Goal: Task Accomplishment & Management: Use online tool/utility

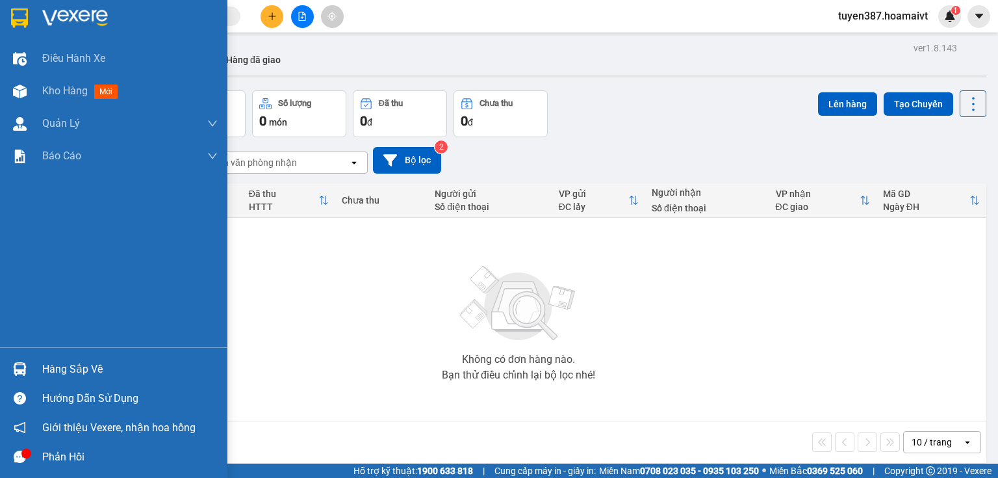
click at [78, 372] on div "Hàng sắp về" at bounding box center [129, 368] width 175 height 19
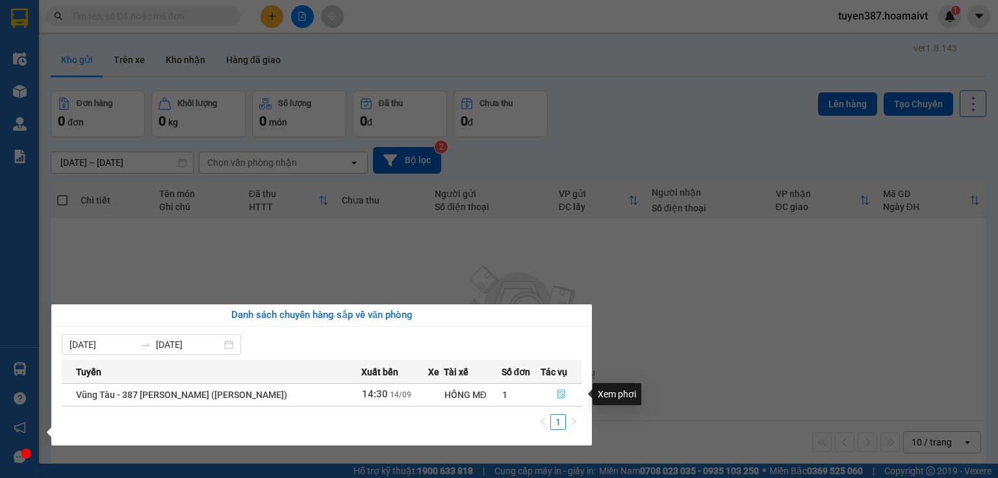
click at [560, 398] on icon "file-done" at bounding box center [561, 393] width 9 height 9
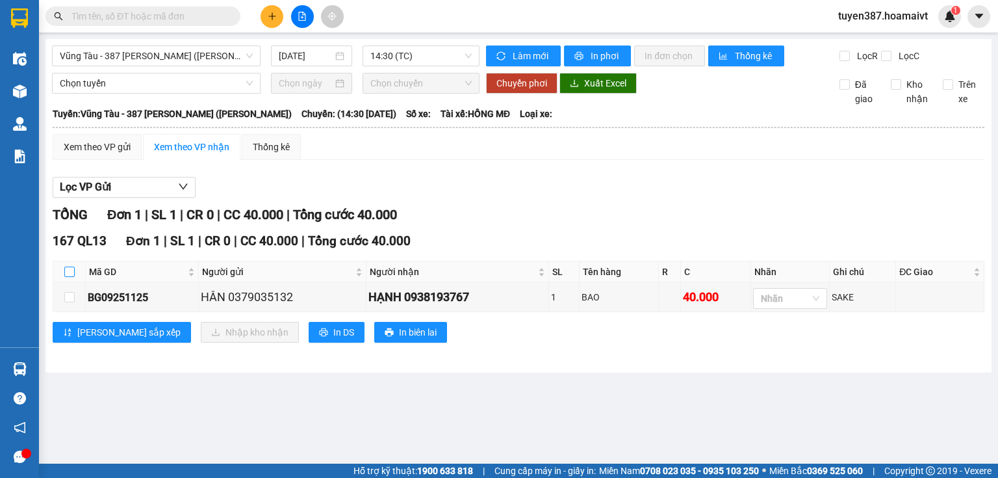
click at [69, 268] on input "checkbox" at bounding box center [69, 271] width 10 height 10
checkbox input "true"
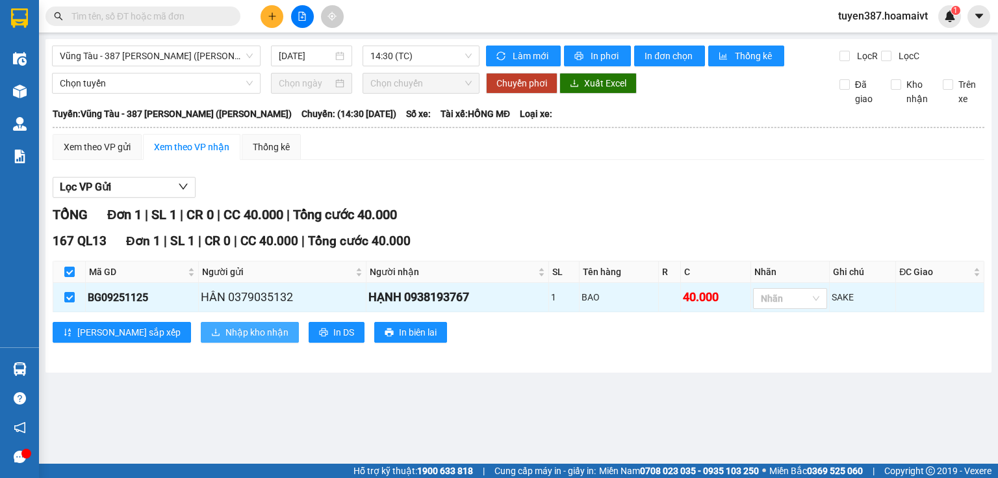
click at [225, 331] on span "Nhập kho nhận" at bounding box center [256, 332] width 63 height 14
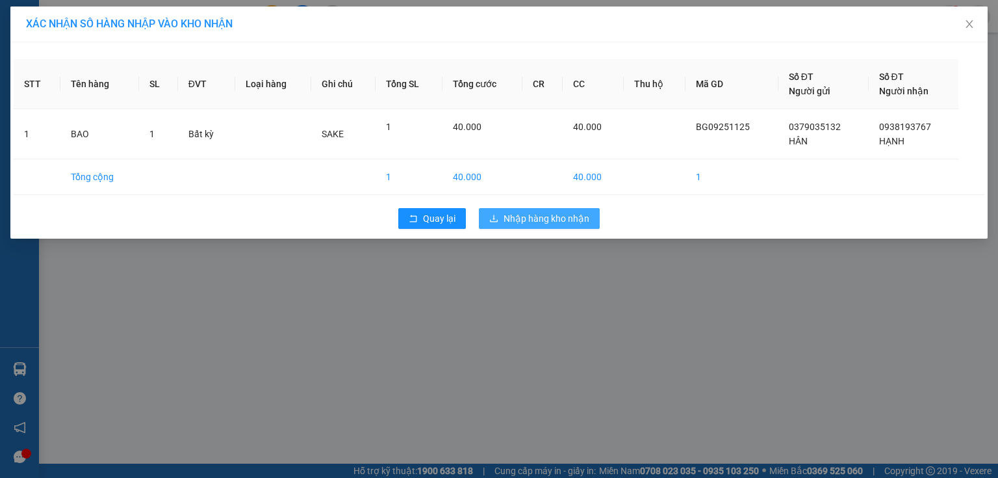
click at [533, 214] on span "Nhập hàng kho nhận" at bounding box center [547, 218] width 86 height 14
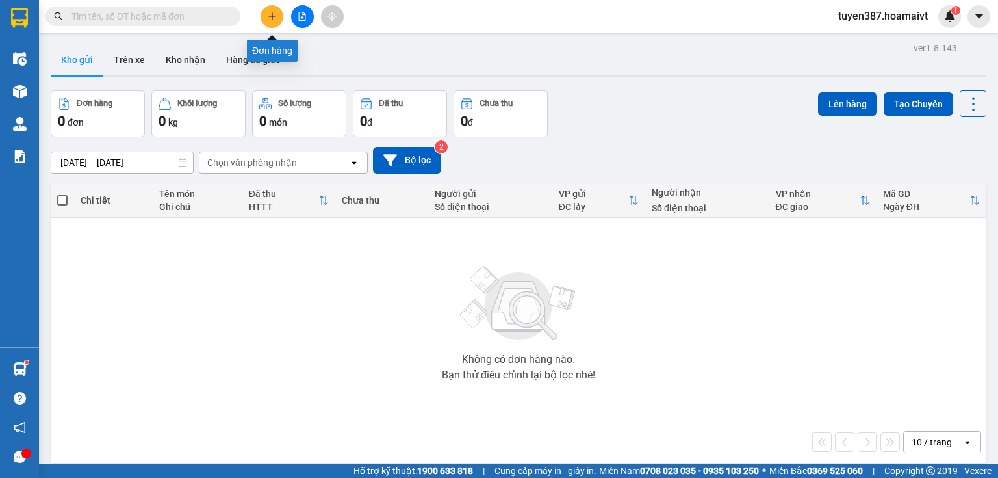
click at [268, 13] on icon "plus" at bounding box center [272, 16] width 9 height 9
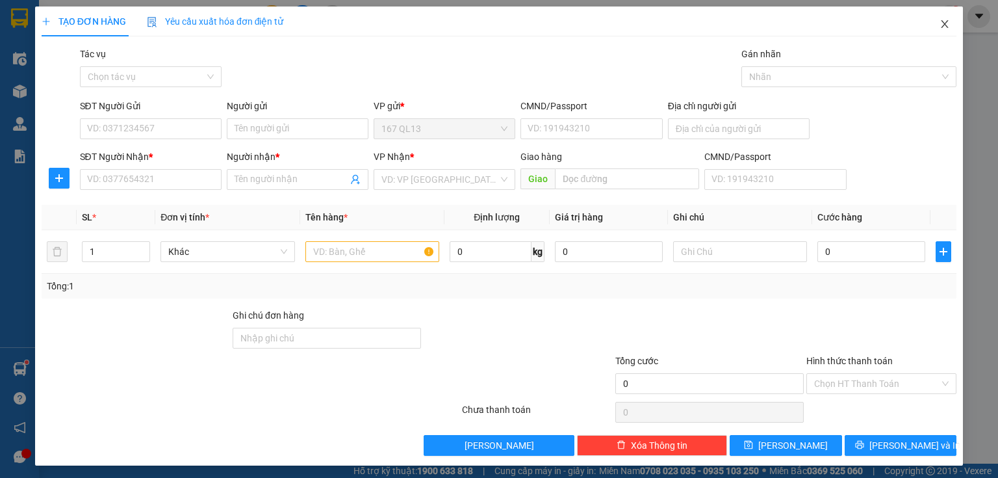
click at [942, 22] on icon "close" at bounding box center [945, 24] width 7 height 8
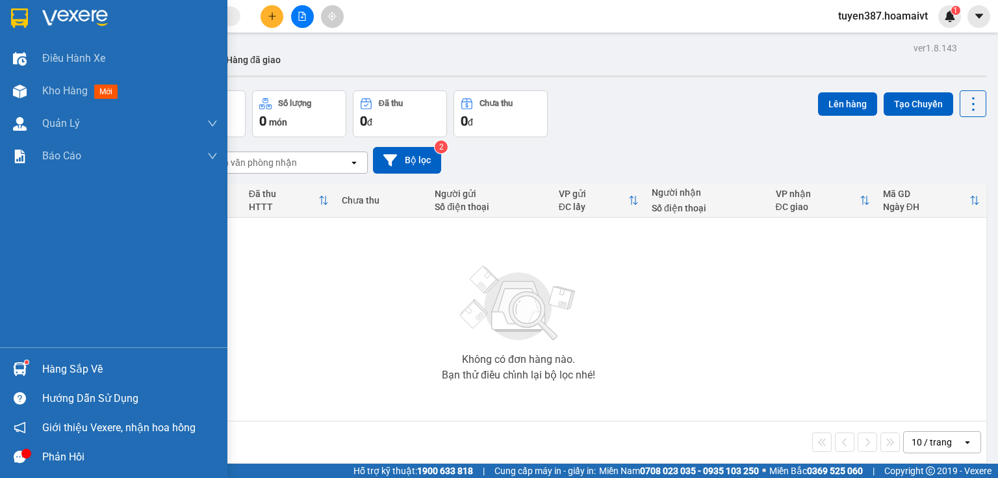
click at [90, 372] on div "Hàng sắp về" at bounding box center [129, 368] width 175 height 19
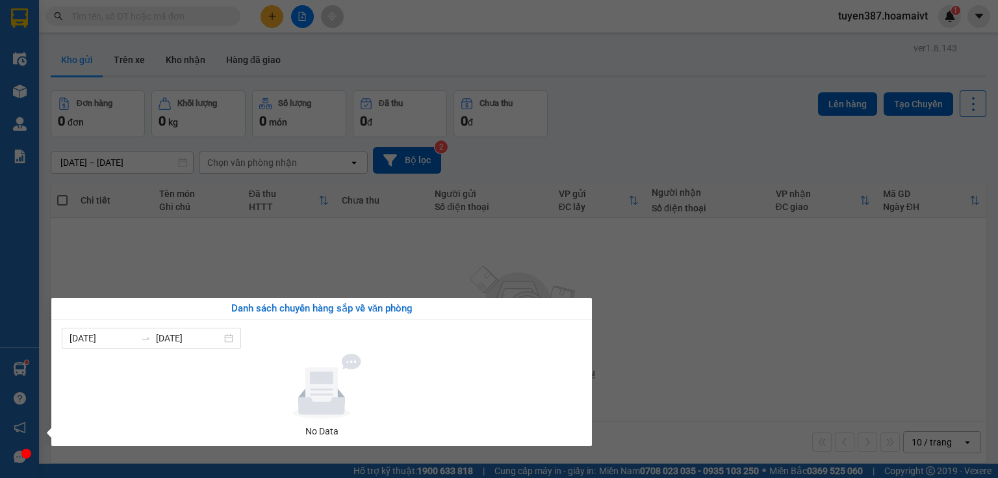
click at [706, 335] on section "Kết quả tìm kiếm ( 0 ) Bộ lọc No Data tuyen387.hoamaivt 1 Điều hành xe Kho hàng…" at bounding box center [499, 239] width 998 height 478
